Goal: Task Accomplishment & Management: Manage account settings

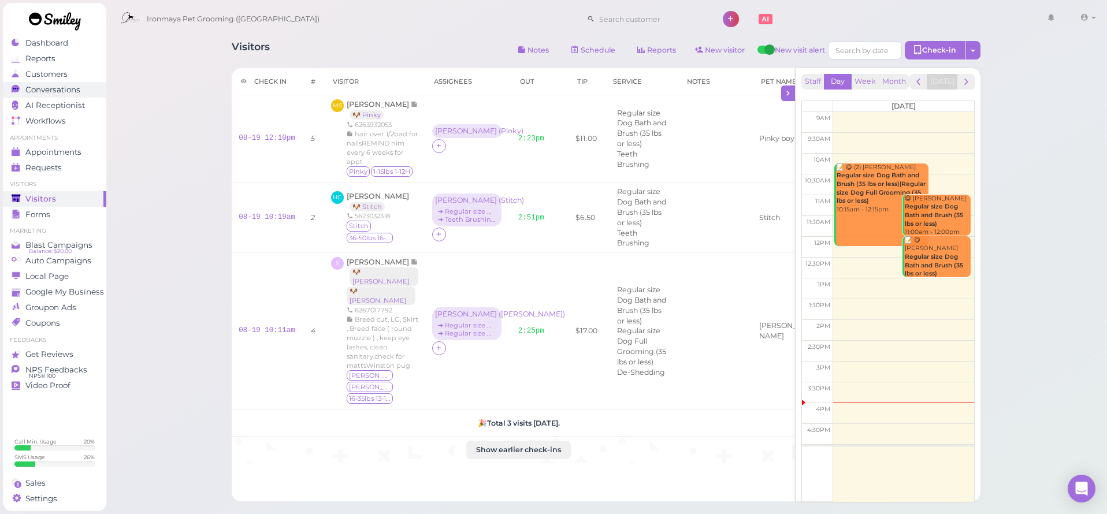
click at [60, 90] on span "Conversations" at bounding box center [52, 90] width 55 height 10
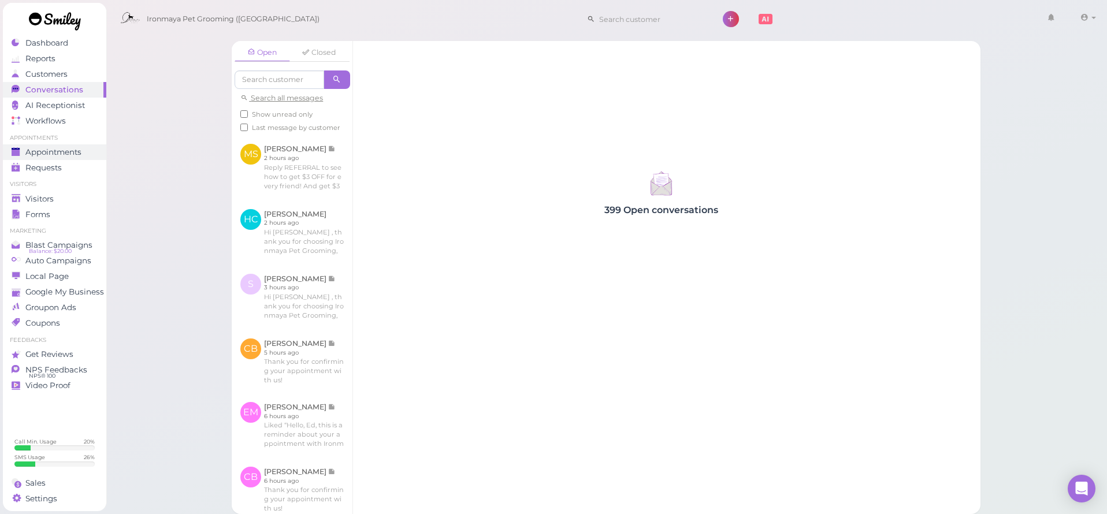
click at [62, 150] on span "Appointments" at bounding box center [53, 152] width 56 height 10
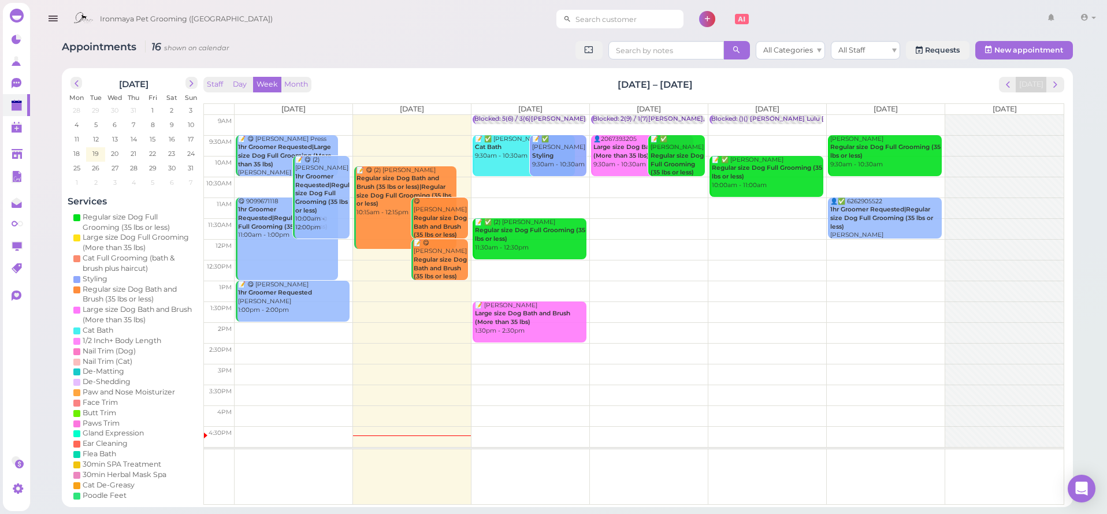
click at [602, 20] on input at bounding box center [627, 19] width 112 height 18
type input "626926"
click at [583, 54] on link "[PERSON_NAME] 6269262581 Buttercup" at bounding box center [597, 45] width 120 height 32
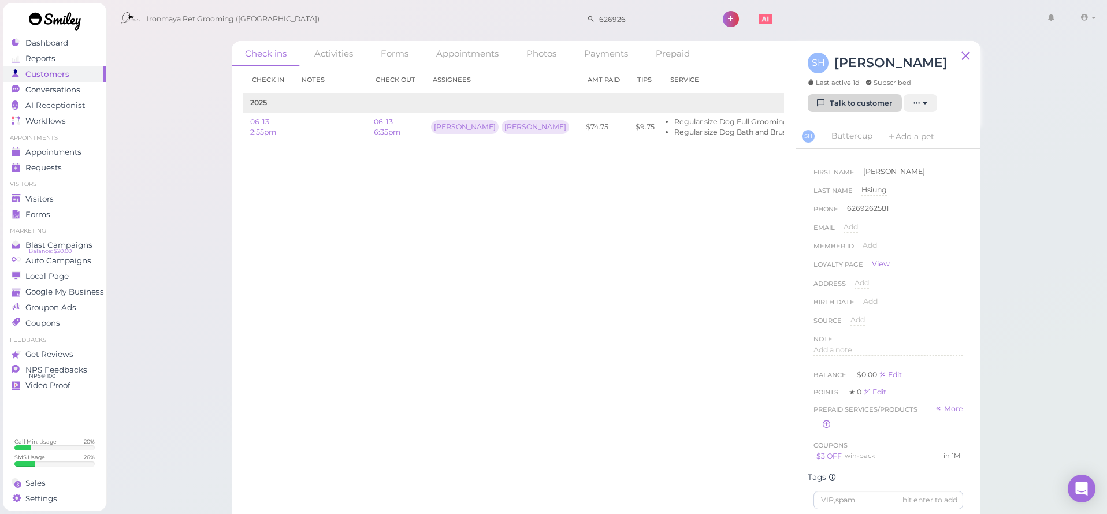
click at [859, 96] on link "Talk to customer" at bounding box center [854, 103] width 94 height 18
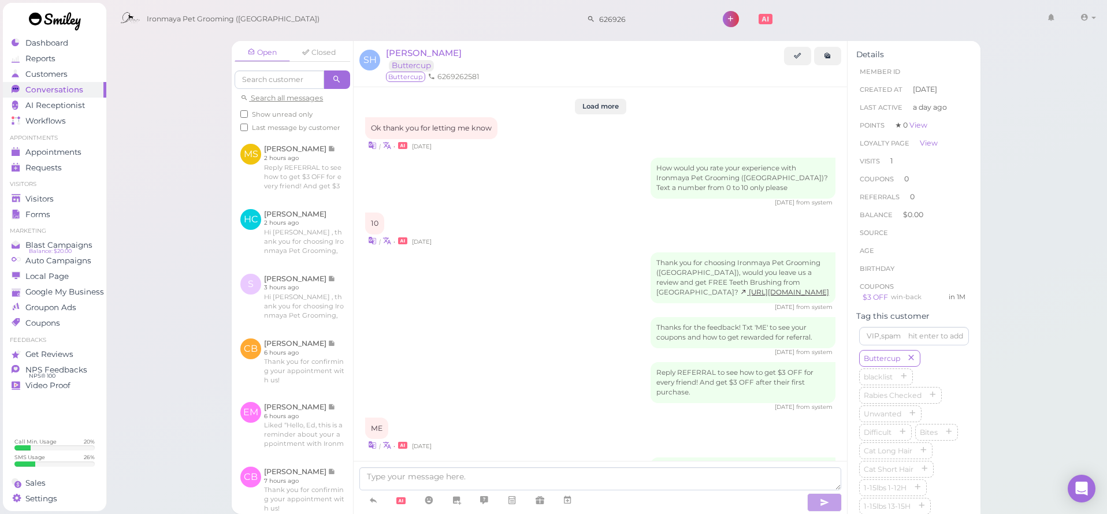
scroll to position [1235, 0]
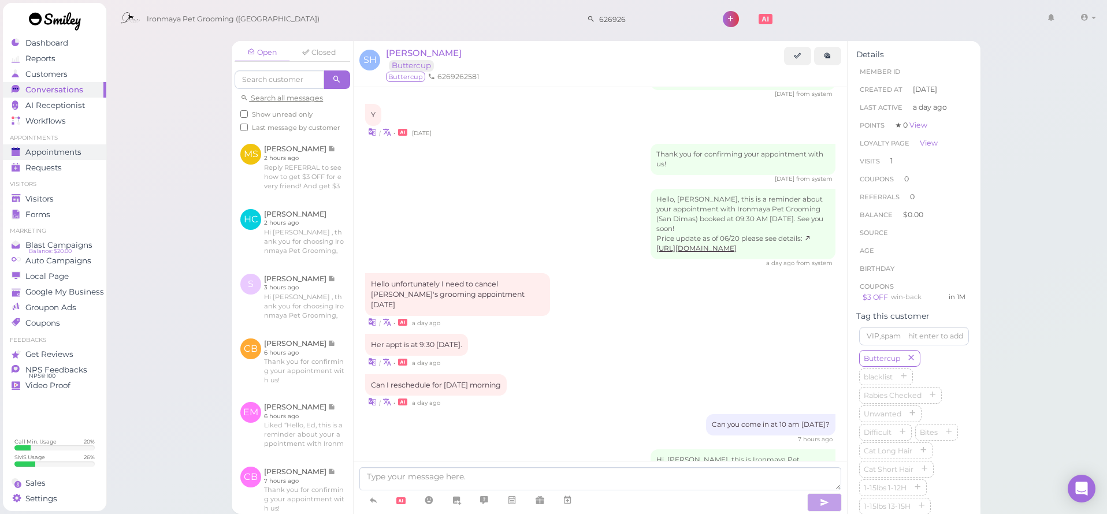
click at [80, 154] on span "Appointments" at bounding box center [53, 152] width 56 height 10
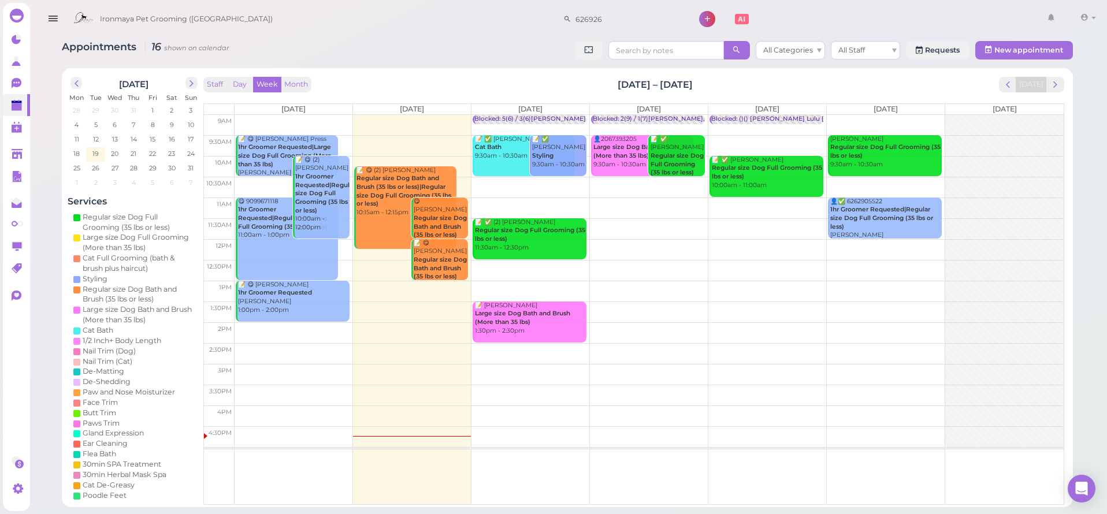
click at [345, 30] on div "Ironmaya Pet Grooming ([GEOGRAPHIC_DATA]) 626926 1 Account Refer Friends" at bounding box center [584, 19] width 1032 height 33
click at [165, 3] on span "Ironmaya Pet Grooming ([GEOGRAPHIC_DATA])" at bounding box center [186, 19] width 173 height 32
click at [20, 87] on icon at bounding box center [18, 84] width 12 height 12
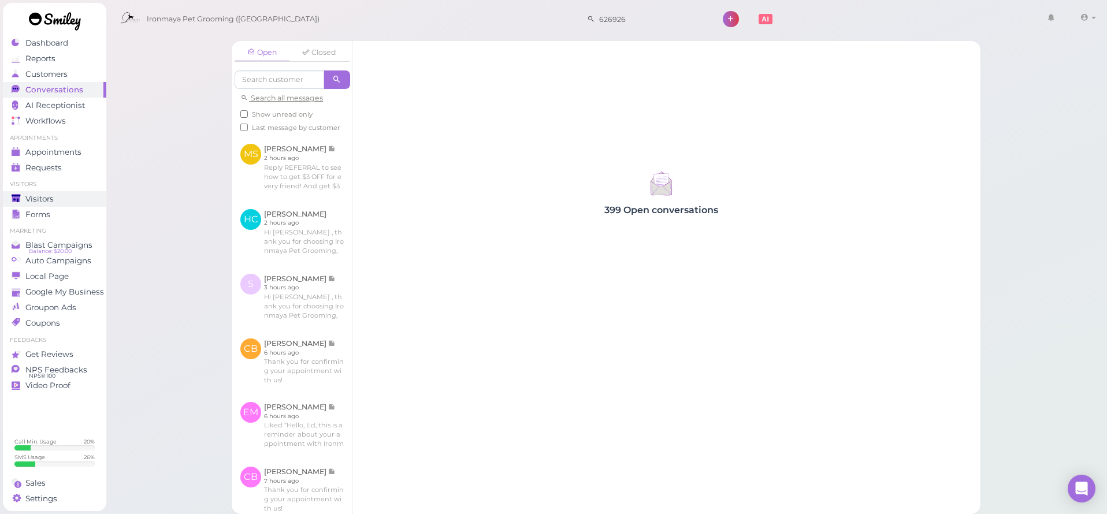
click at [47, 199] on span "Visitors" at bounding box center [39, 199] width 28 height 10
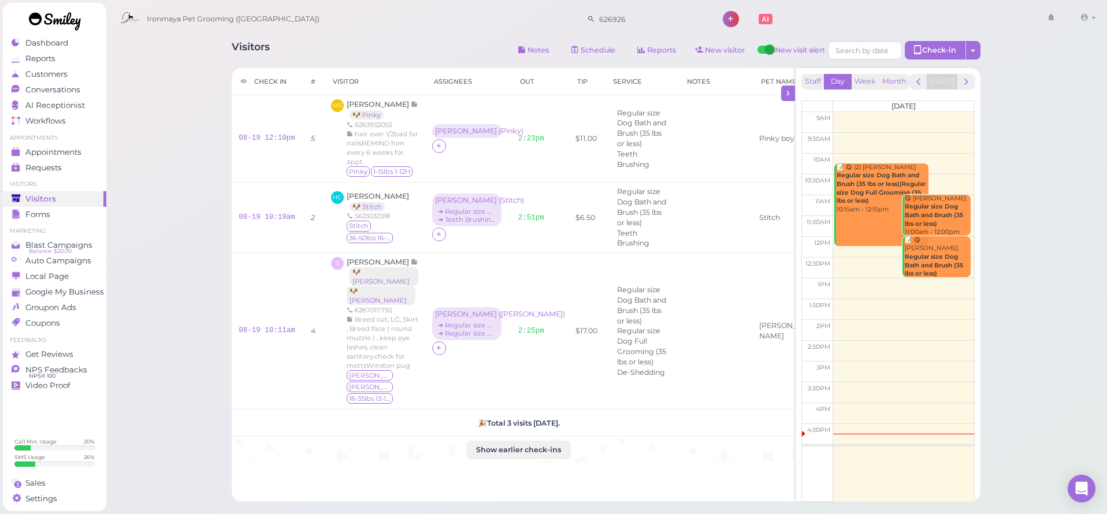
click at [176, 138] on div "Visitors Notes Schedule Reports New visitor New visit alert Check-in Customer c…" at bounding box center [607, 320] width 1002 height 641
click at [63, 157] on link "Appointments" at bounding box center [54, 152] width 103 height 16
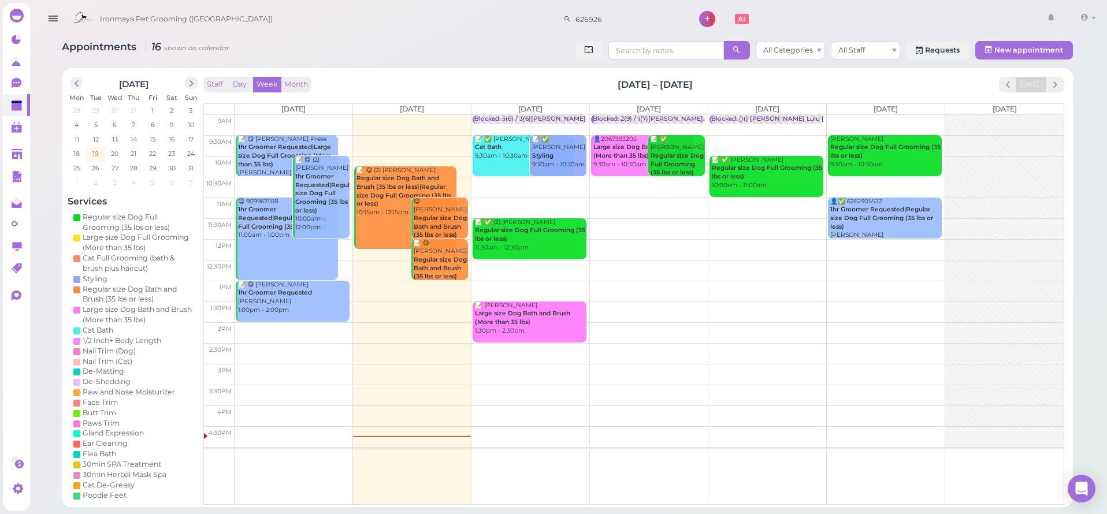
click at [321, 26] on div "Ironmaya Pet Grooming ([GEOGRAPHIC_DATA]) 626926 1 Account Refer Friends" at bounding box center [584, 19] width 1032 height 33
